Goal: Information Seeking & Learning: Check status

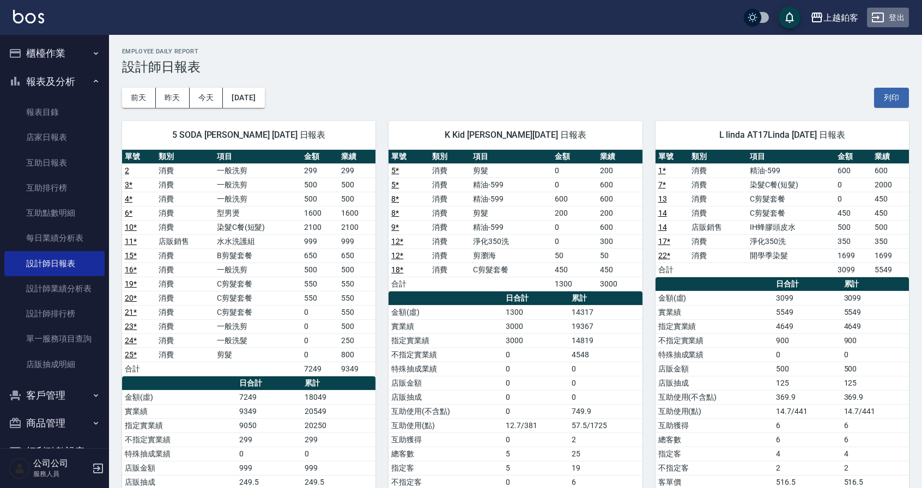
click at [873, 21] on icon "button" at bounding box center [878, 18] width 12 height 10
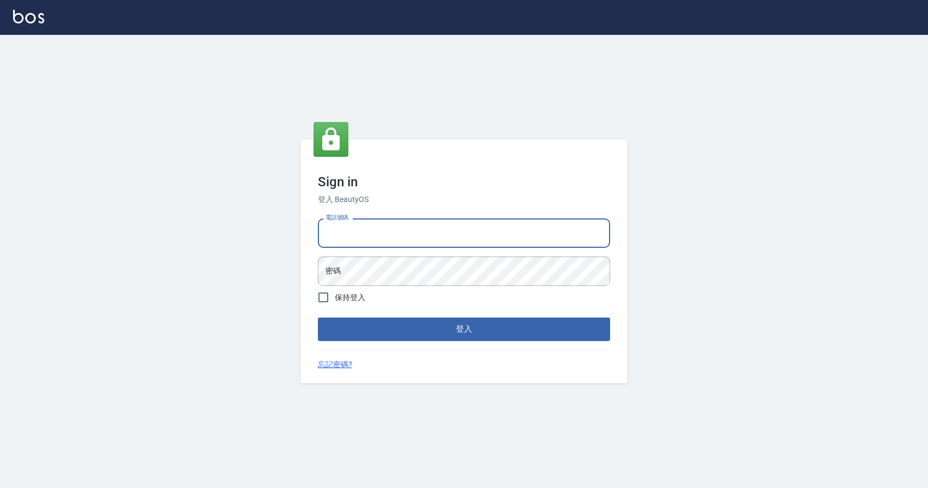
click at [428, 234] on input "電話號碼" at bounding box center [464, 233] width 292 height 29
type input "0977380821"
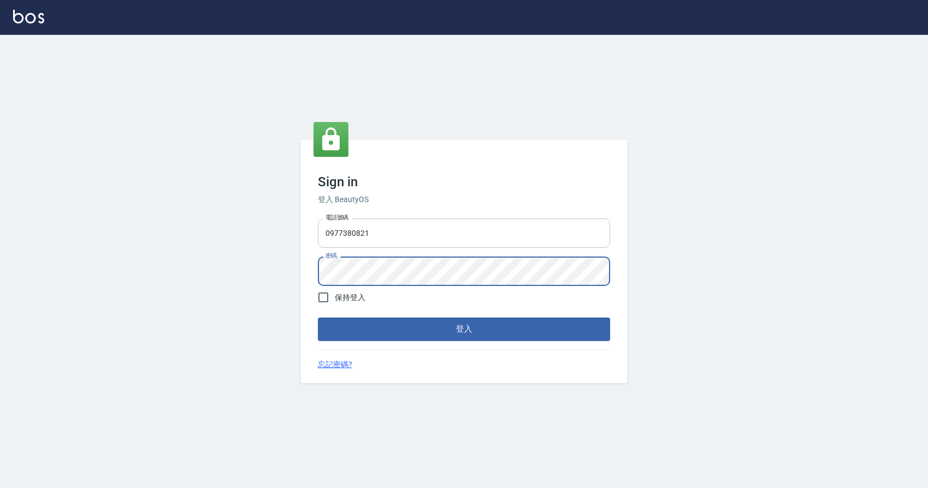
click at [318, 318] on button "登入" at bounding box center [464, 329] width 292 height 23
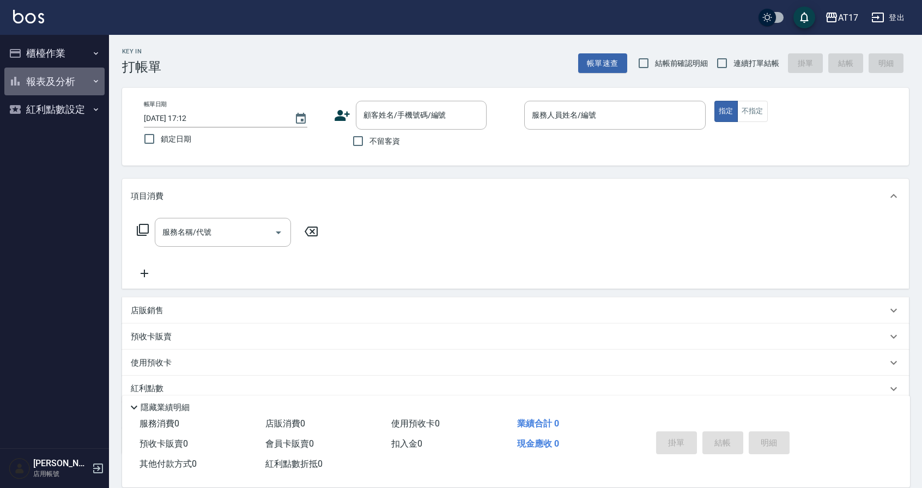
click at [74, 85] on button "報表及分析" at bounding box center [54, 82] width 100 height 28
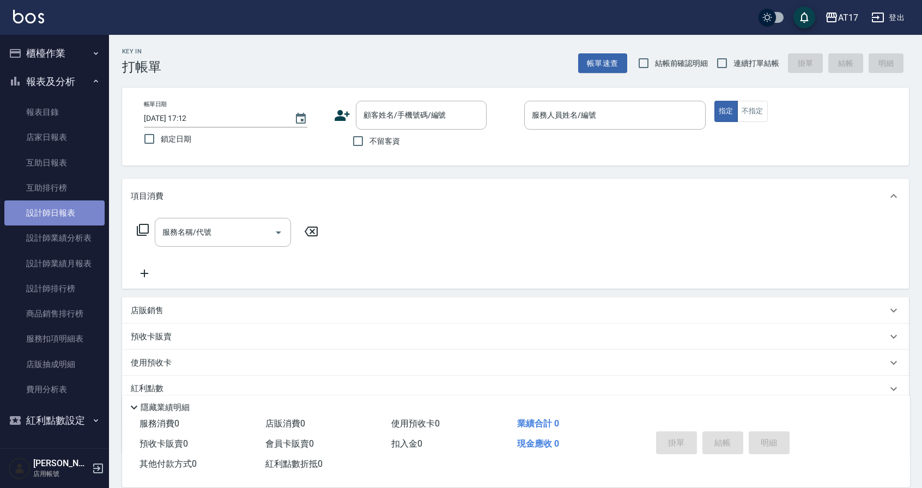
click at [68, 212] on link "設計師日報表" at bounding box center [54, 213] width 100 height 25
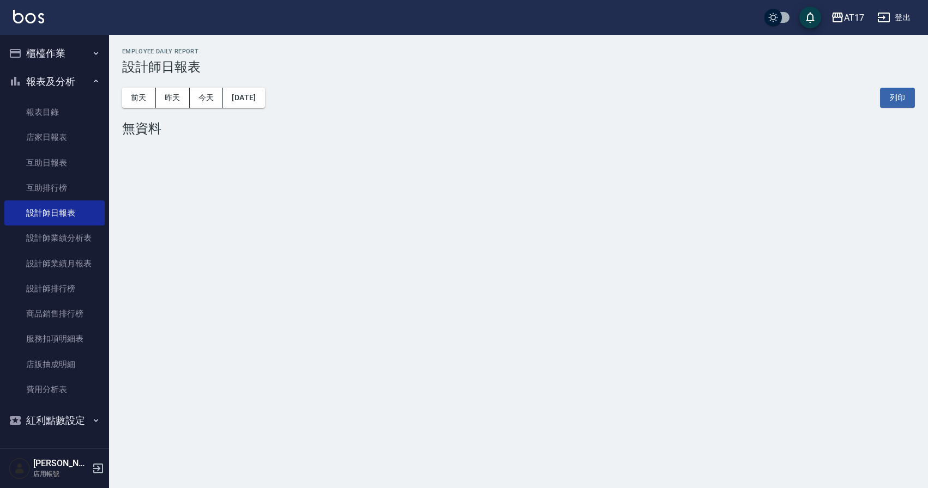
click at [253, 108] on div "前天 昨天 今天 2025/10/04 列印" at bounding box center [518, 98] width 793 height 46
click at [258, 101] on button "2025/10/04" at bounding box center [243, 98] width 41 height 20
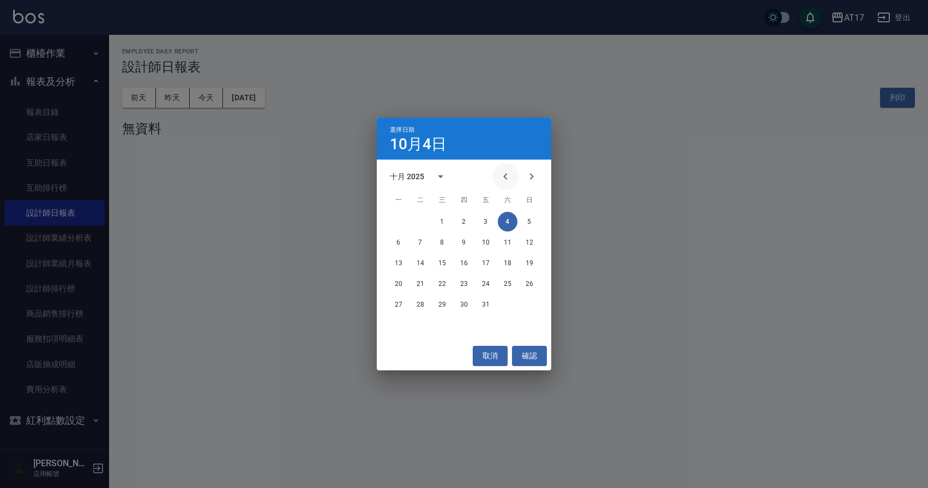
click at [511, 177] on icon "Previous month" at bounding box center [505, 176] width 13 height 13
click at [421, 307] on button "30" at bounding box center [420, 305] width 20 height 20
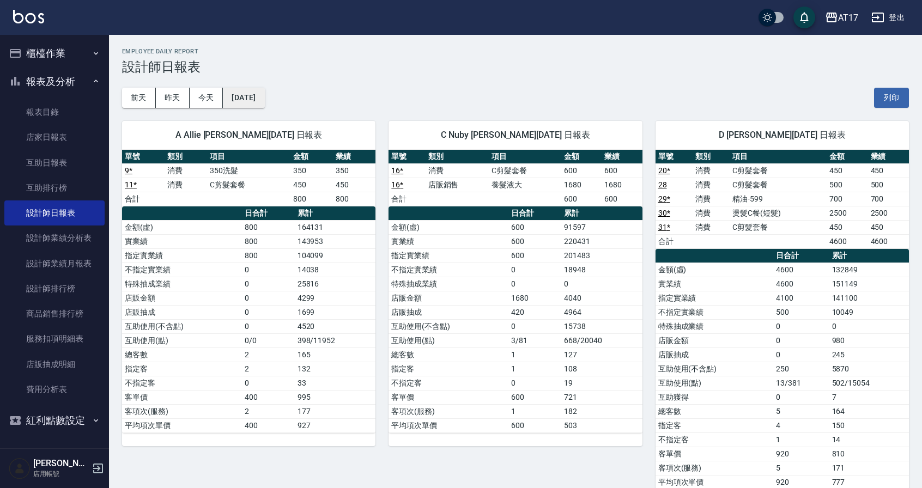
click at [264, 101] on button "2025/09/30" at bounding box center [243, 98] width 41 height 20
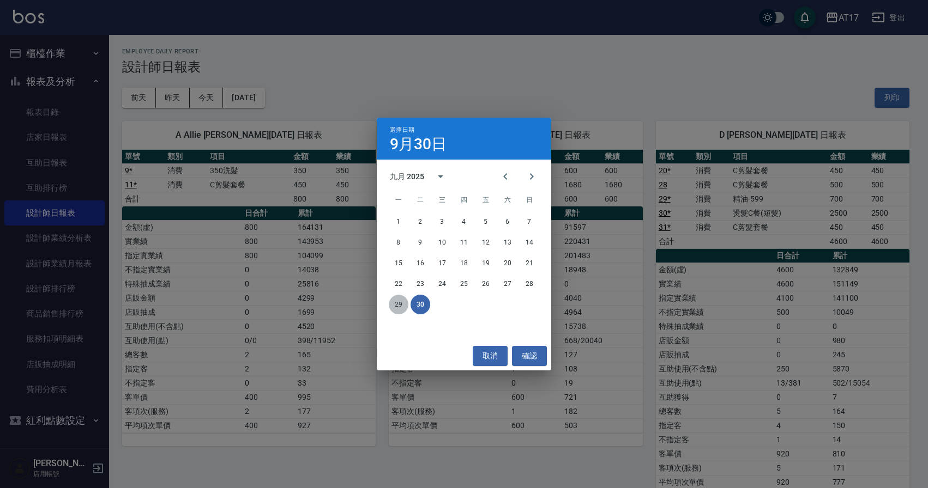
click at [395, 302] on button "29" at bounding box center [399, 305] width 20 height 20
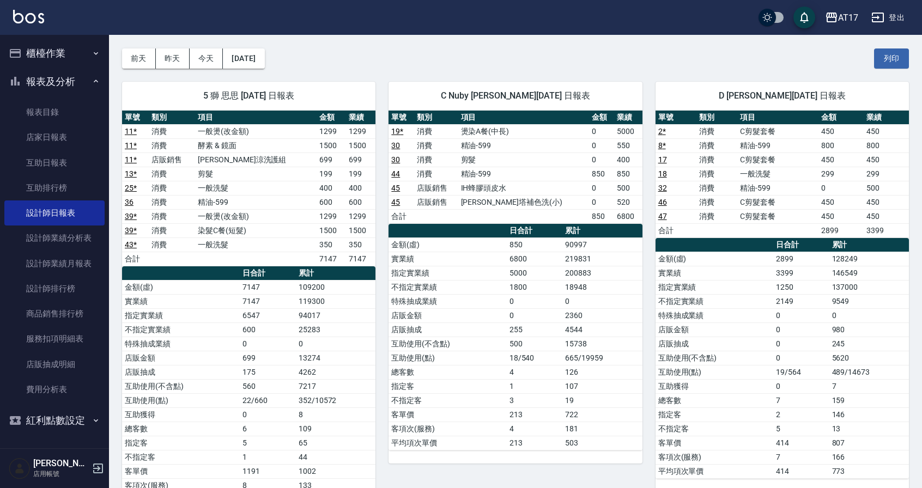
scroll to position [45, 0]
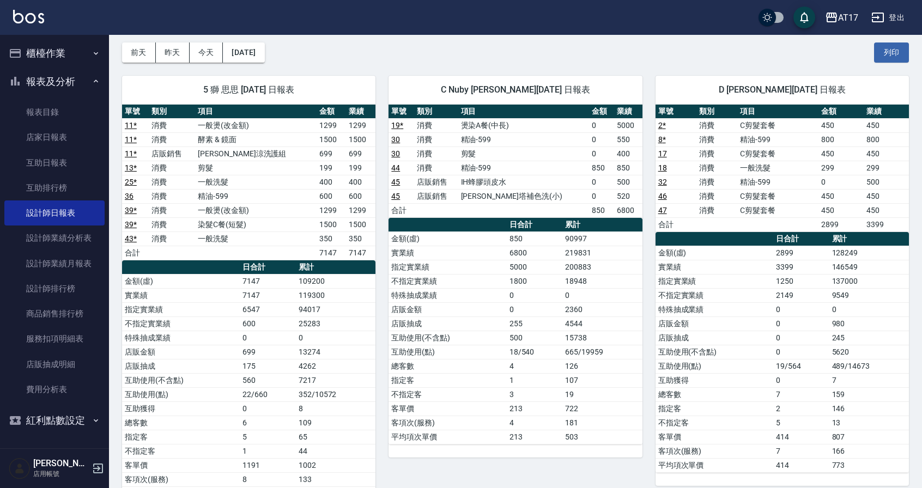
click at [881, 21] on icon "button" at bounding box center [878, 18] width 12 height 10
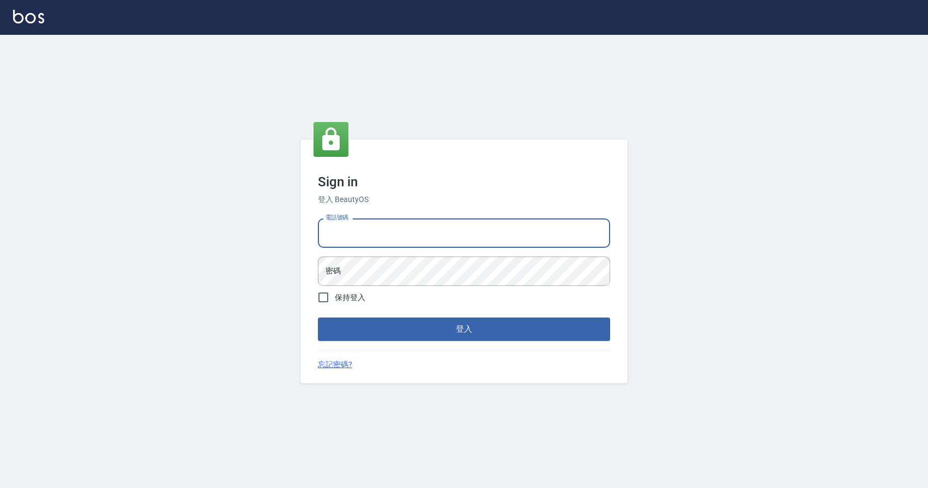
type input "0424526080"
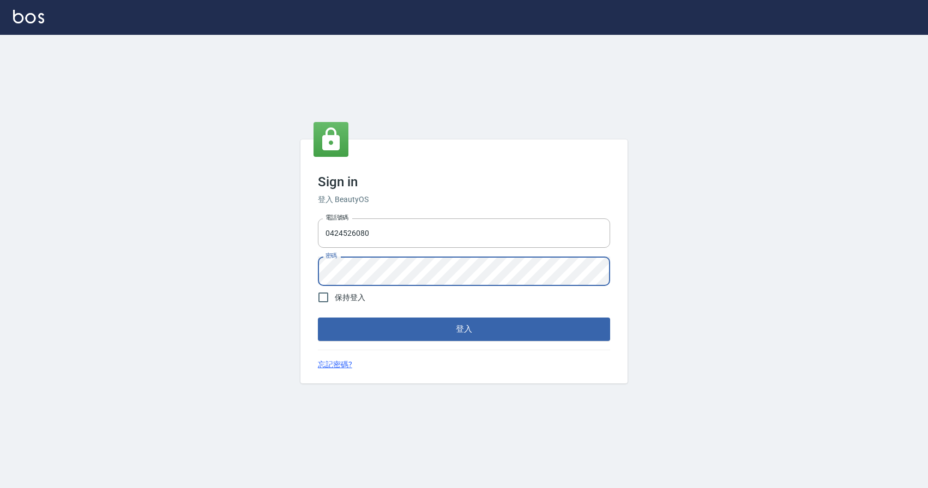
click at [318, 318] on button "登入" at bounding box center [464, 329] width 292 height 23
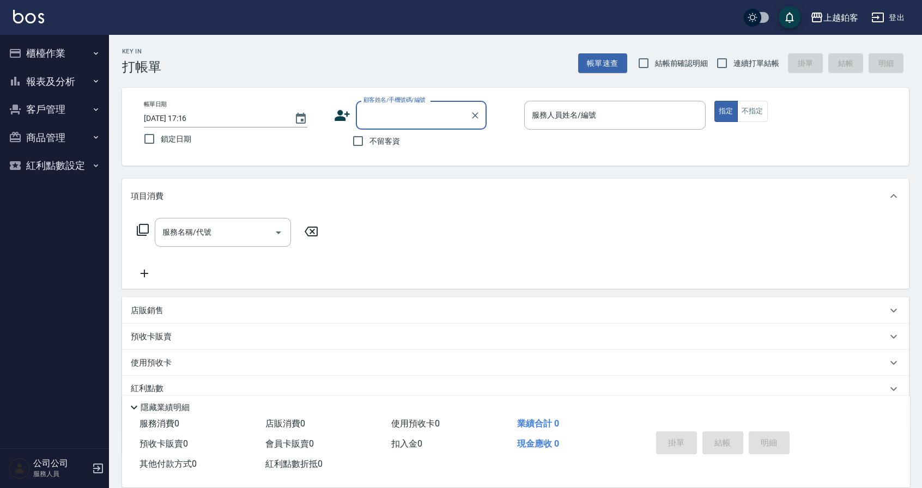
click at [46, 88] on button "報表及分析" at bounding box center [54, 82] width 100 height 28
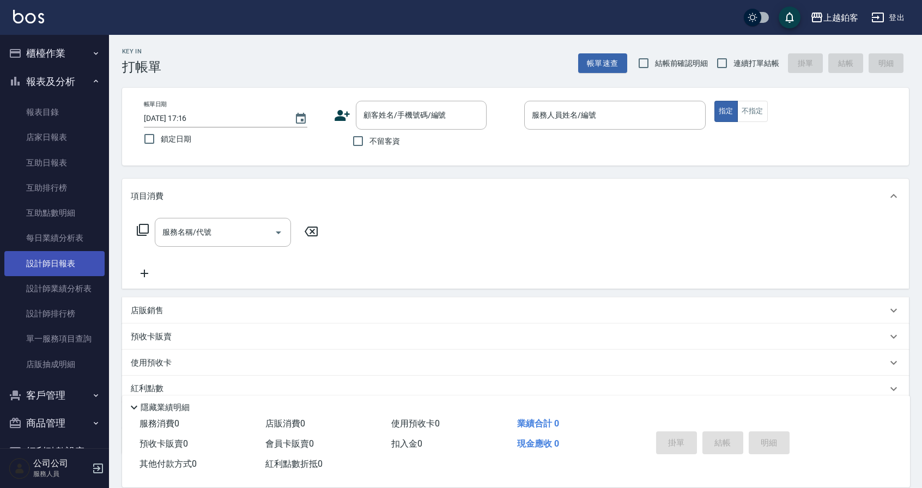
click at [32, 262] on link "設計師日報表" at bounding box center [54, 263] width 100 height 25
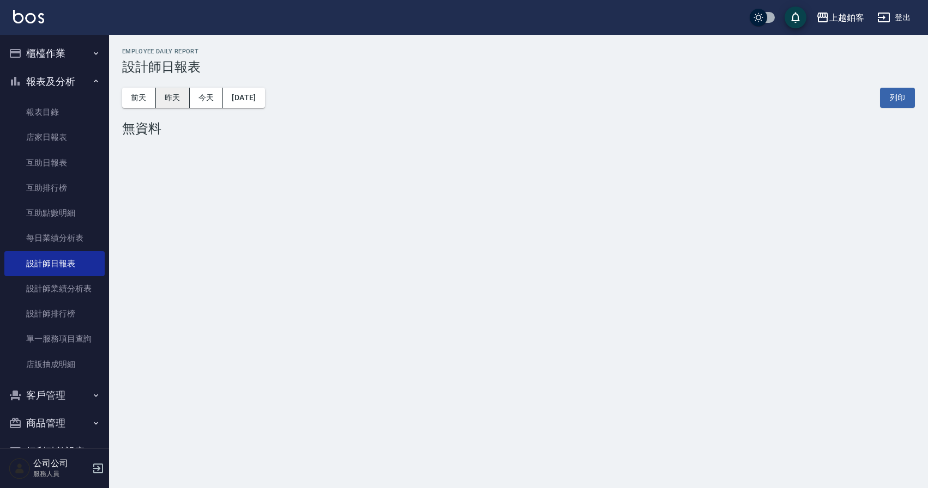
click at [161, 101] on button "昨天" at bounding box center [173, 98] width 34 height 20
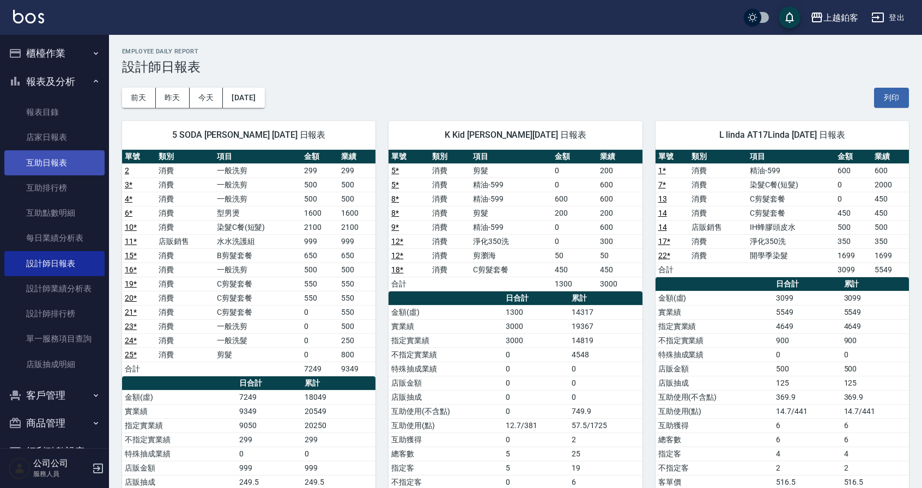
click at [70, 159] on link "互助日報表" at bounding box center [54, 162] width 100 height 25
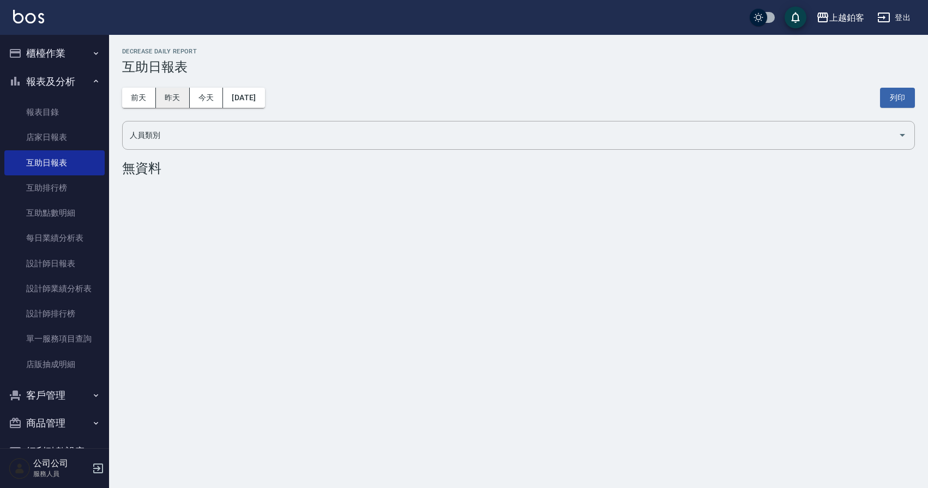
click at [156, 99] on button "昨天" at bounding box center [173, 98] width 34 height 20
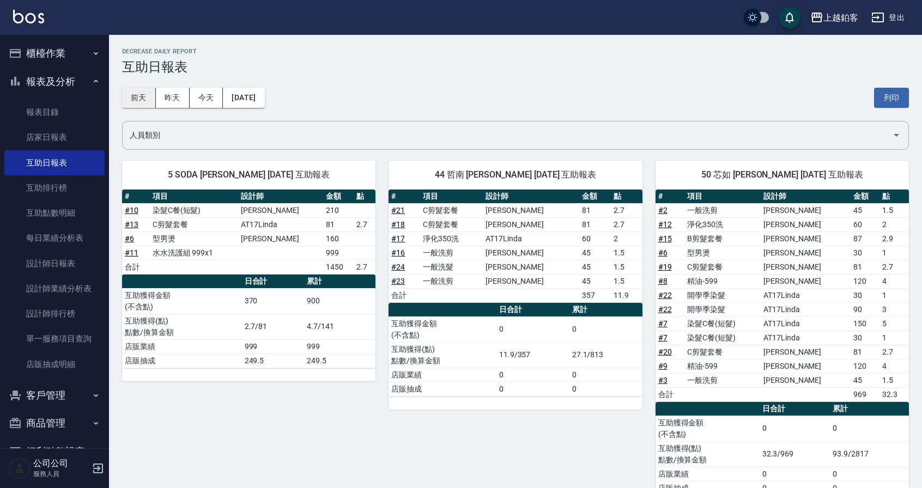
click at [144, 100] on button "前天" at bounding box center [139, 98] width 34 height 20
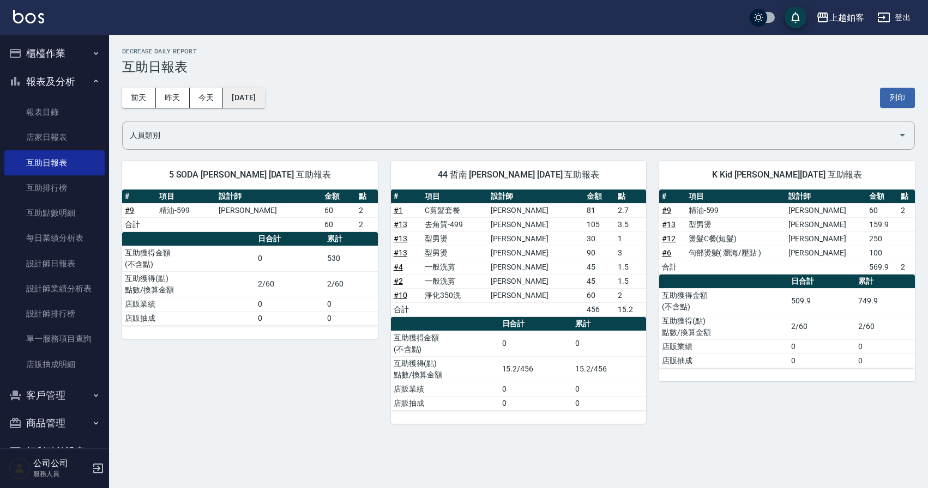
click at [234, 102] on button "[DATE]" at bounding box center [243, 98] width 41 height 20
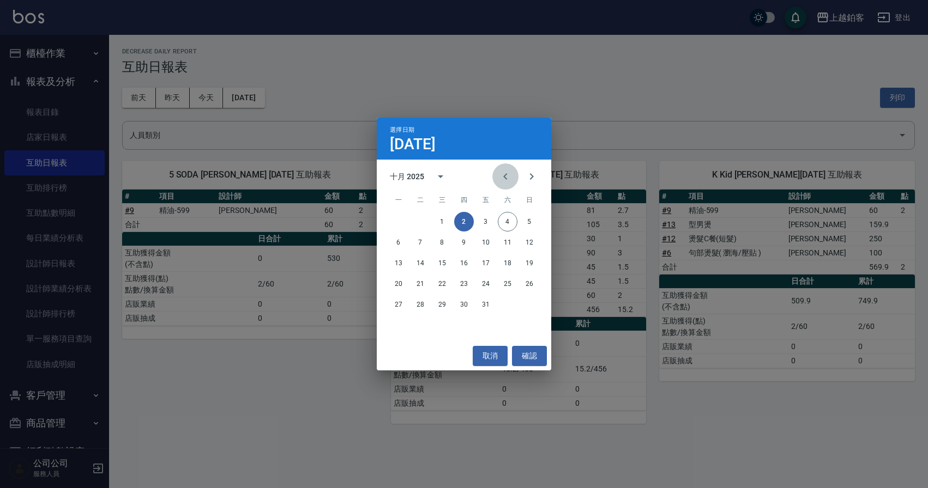
click at [505, 180] on icon "Previous month" at bounding box center [505, 176] width 13 height 13
click at [403, 306] on button "29" at bounding box center [399, 305] width 20 height 20
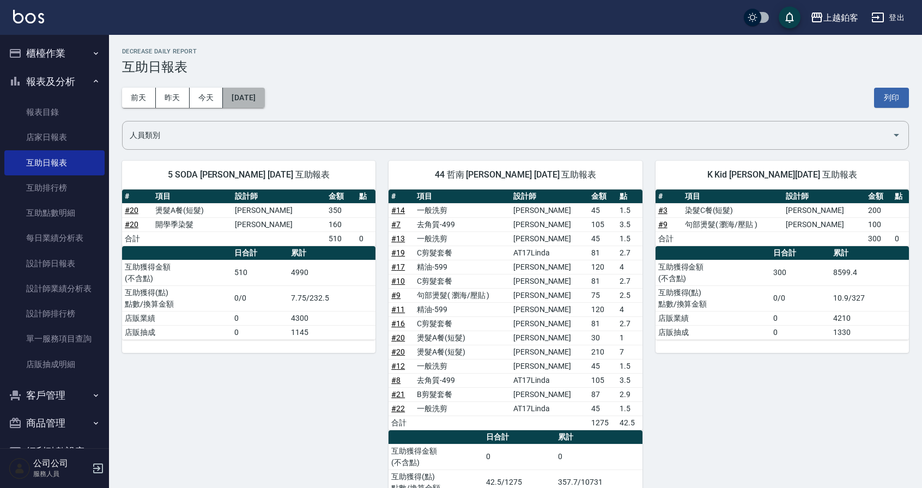
click at [264, 99] on button "[DATE]" at bounding box center [243, 98] width 41 height 20
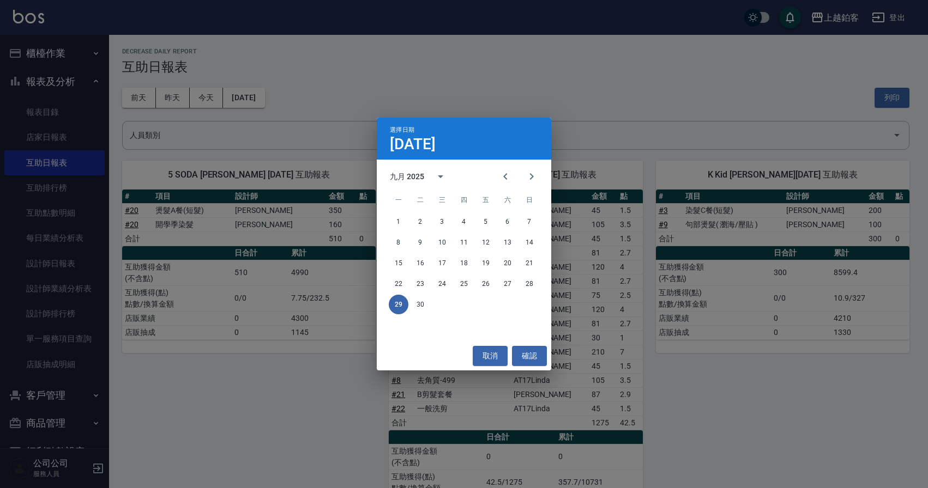
click at [540, 292] on div "22 23 24 25 26 27 28" at bounding box center [464, 284] width 174 height 20
click at [532, 289] on button "28" at bounding box center [529, 284] width 20 height 20
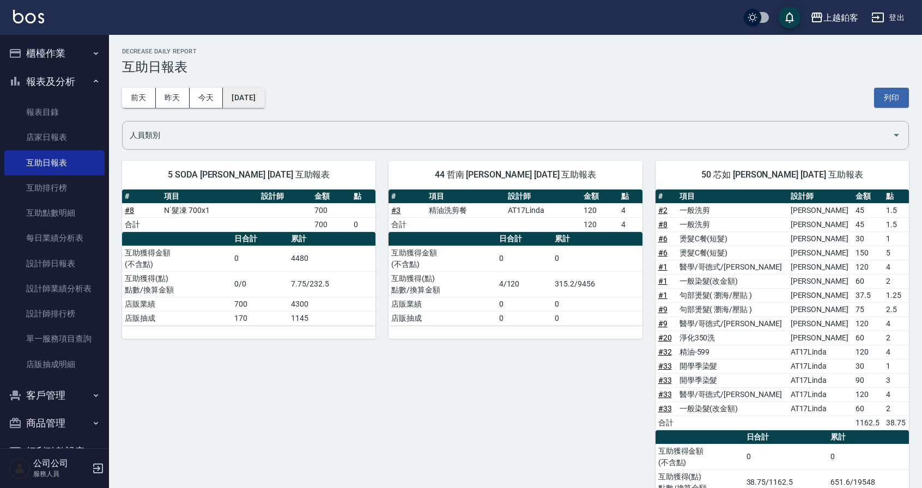
click at [252, 106] on button "[DATE]" at bounding box center [243, 98] width 41 height 20
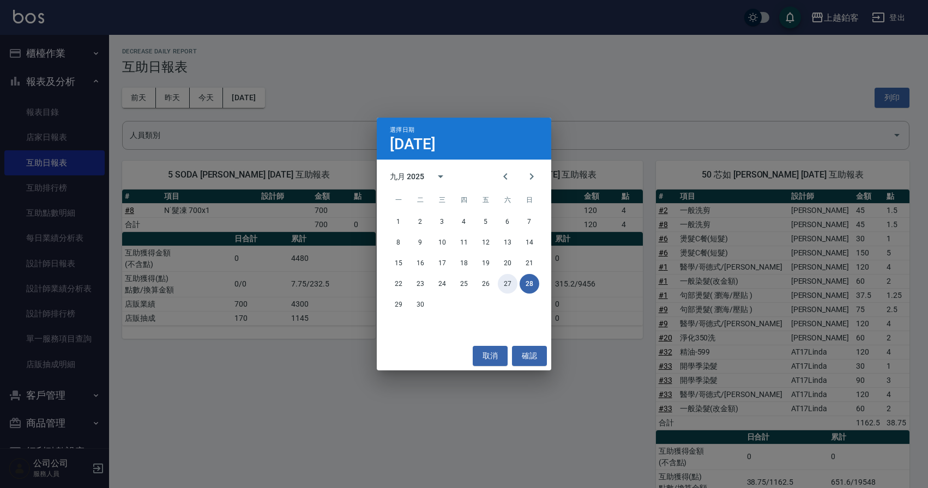
click at [503, 277] on button "27" at bounding box center [508, 284] width 20 height 20
